Goal: Find specific page/section: Find specific page/section

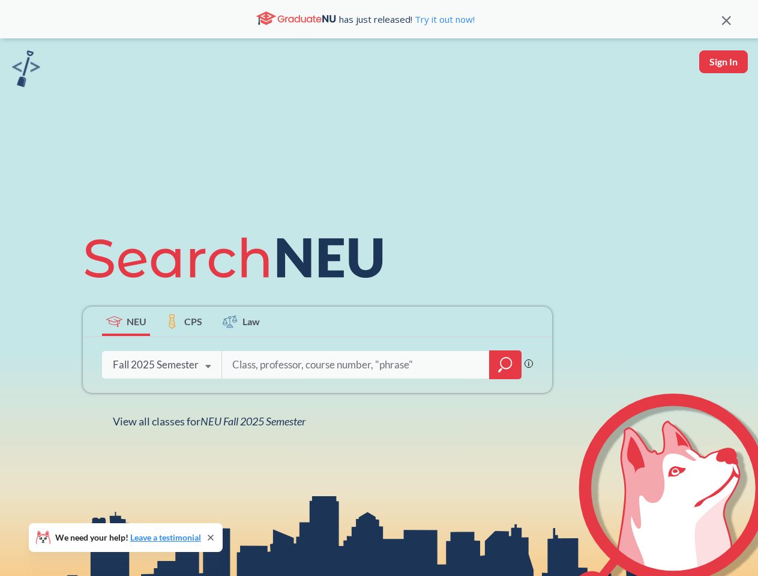
click at [379, 288] on icon at bounding box center [239, 257] width 313 height 67
click at [726, 19] on icon at bounding box center [726, 20] width 9 height 9
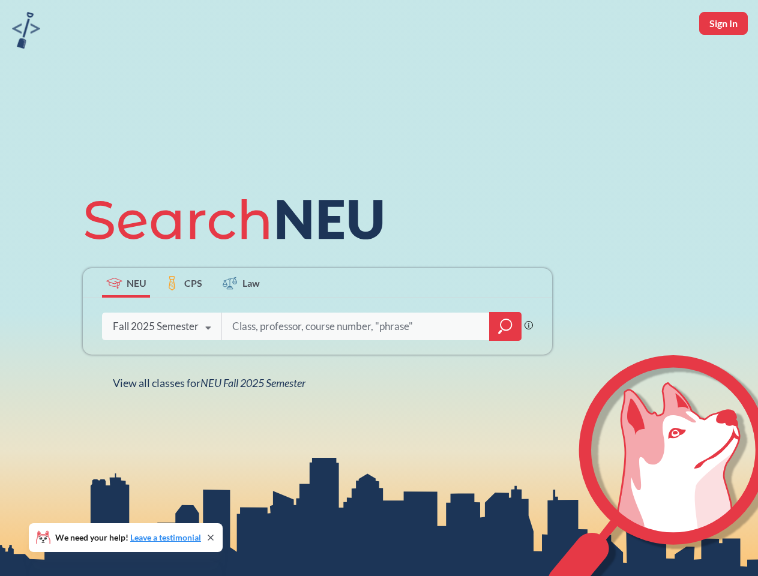
click at [723, 62] on div "NEU CPS Law Phrase search guarantees the exact search appears in the results. E…" at bounding box center [379, 288] width 758 height 576
click at [126, 321] on div "Fall 2025 Semester" at bounding box center [156, 326] width 86 height 13
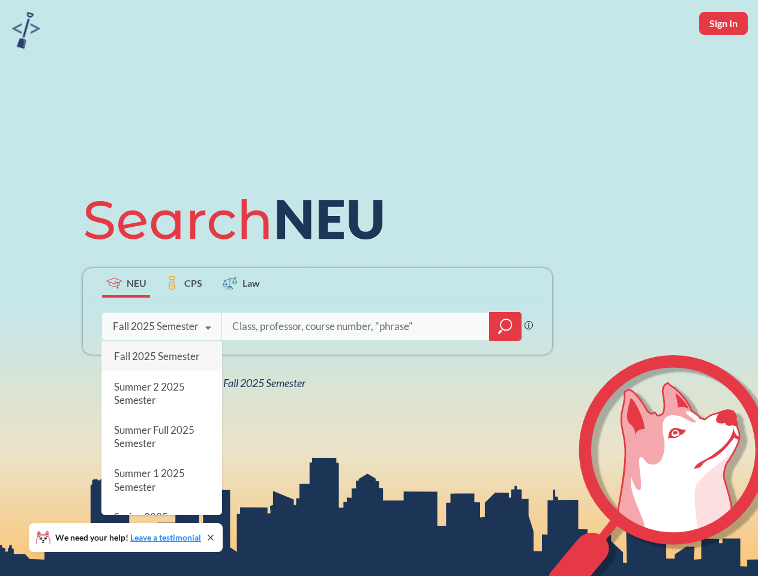
click at [184, 321] on div "Fall 2025 Semester" at bounding box center [156, 326] width 86 height 13
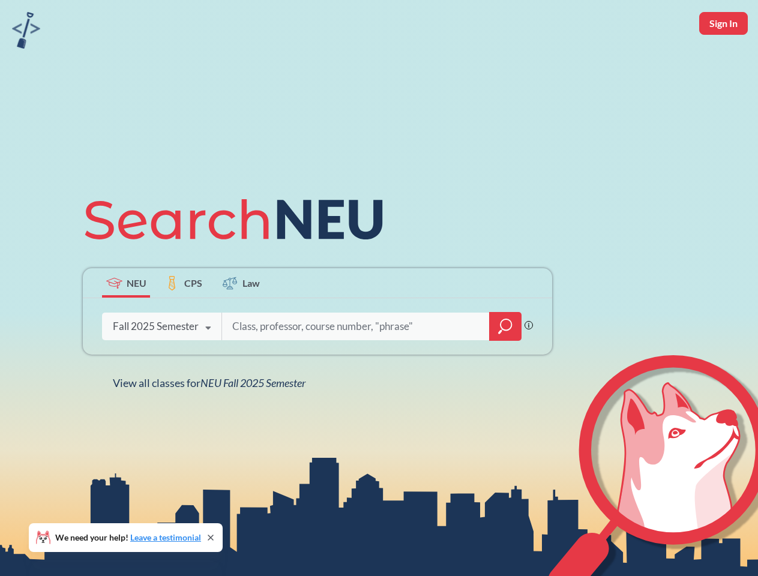
click at [241, 321] on input "search" at bounding box center [356, 326] width 250 height 25
click at [505, 365] on div "NEU CPS Law Phrase search guarantees the exact search appears in the results. E…" at bounding box center [318, 288] width 484 height 204
click at [161, 365] on div "NEU CPS Law Phrase search guarantees the exact search appears in the results. E…" at bounding box center [318, 288] width 484 height 204
click at [208, 367] on div "NEU CPS Law Phrase search guarantees the exact search appears in the results. E…" at bounding box center [318, 288] width 484 height 204
click at [212, 421] on div "NEU CPS Law Phrase search guarantees the exact search appears in the results. E…" at bounding box center [379, 288] width 758 height 576
